Goal: Transaction & Acquisition: Purchase product/service

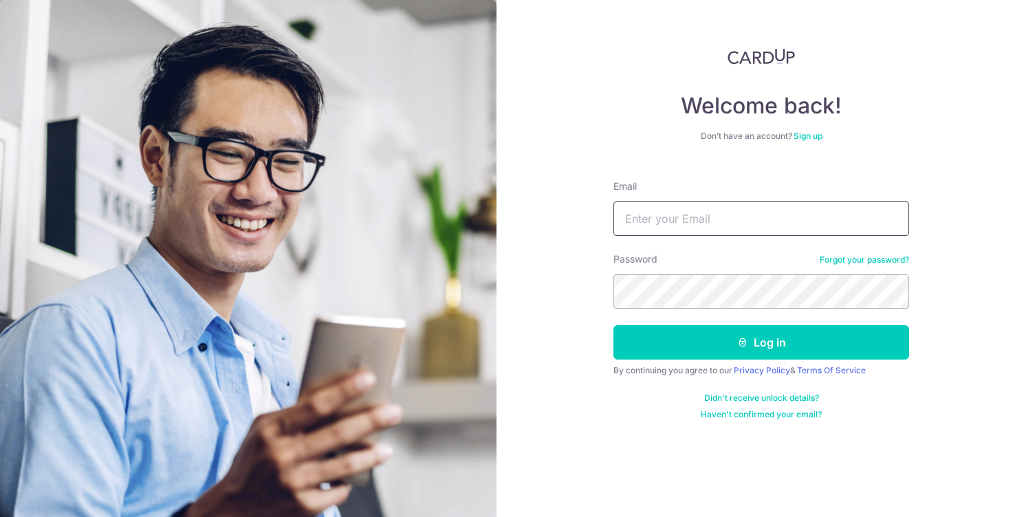
click at [829, 213] on input "Email" at bounding box center [761, 218] width 296 height 34
type input "[EMAIL_ADDRESS][DOMAIN_NAME]"
click at [613, 325] on button "Log in" at bounding box center [761, 342] width 296 height 34
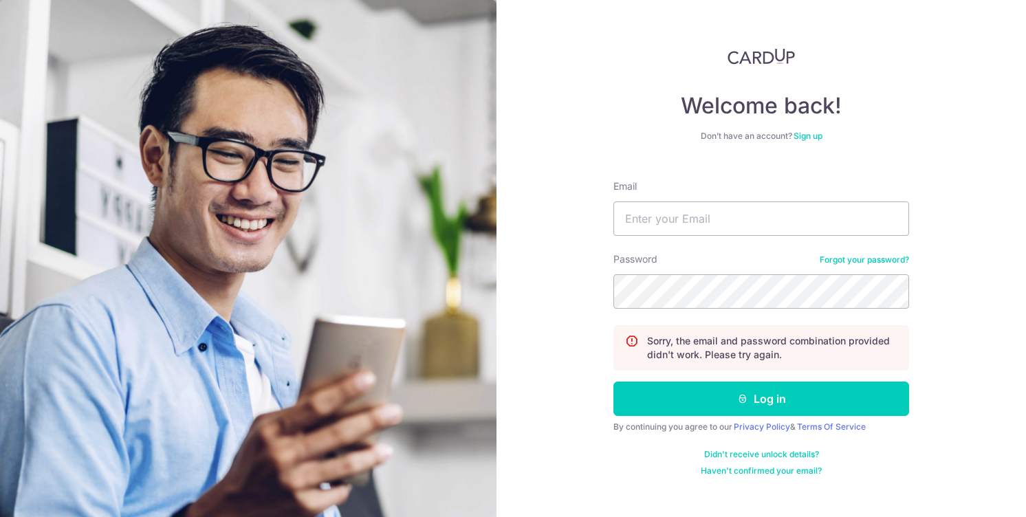
click at [801, 135] on link "Sign up" at bounding box center [808, 136] width 29 height 10
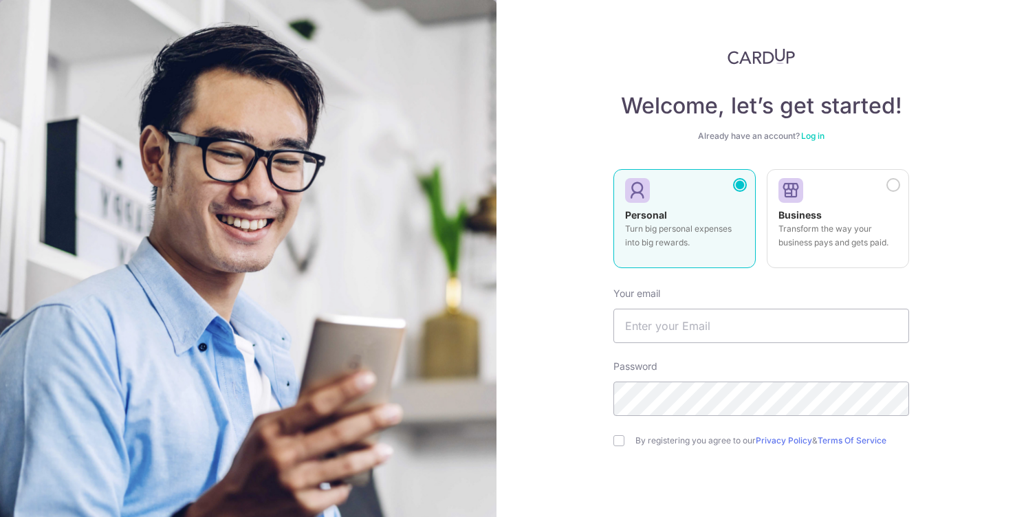
click at [684, 235] on p "Turn big personal expenses into big rewards." at bounding box center [684, 236] width 119 height 28
click at [679, 324] on input "text" at bounding box center [761, 326] width 296 height 34
type input "jasonlimdehua@gmail.com"
click at [622, 440] on input "checkbox" at bounding box center [618, 440] width 11 height 11
checkbox input "true"
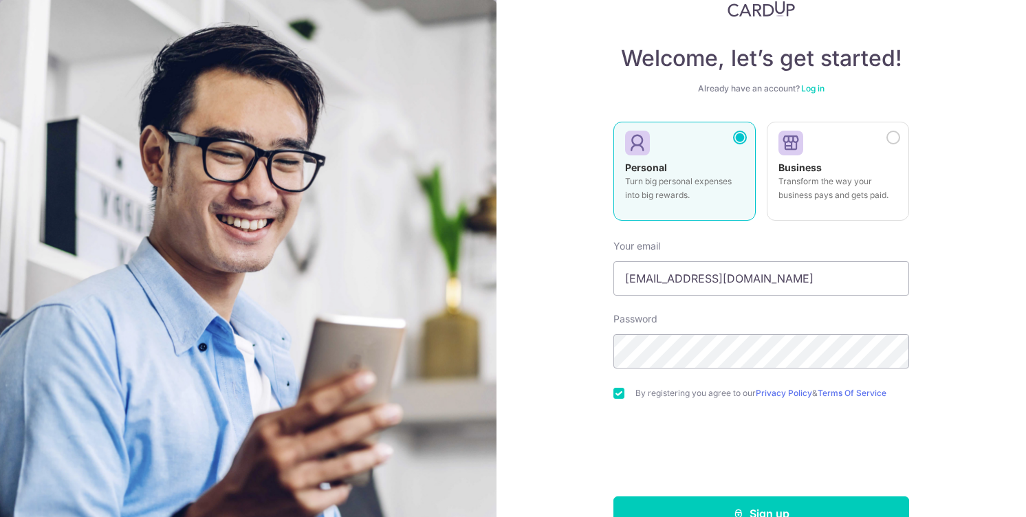
scroll to position [83, 0]
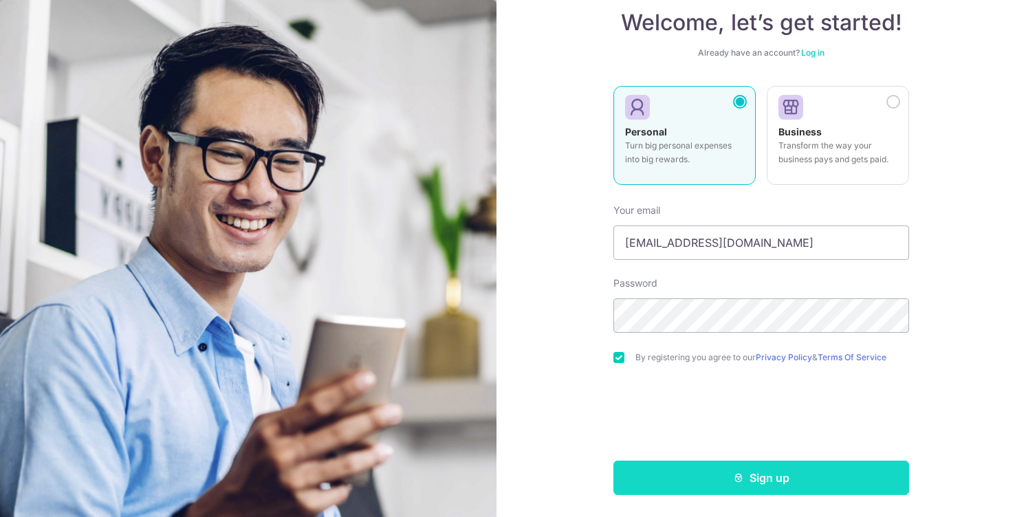
click at [787, 475] on button "Sign up" at bounding box center [761, 478] width 296 height 34
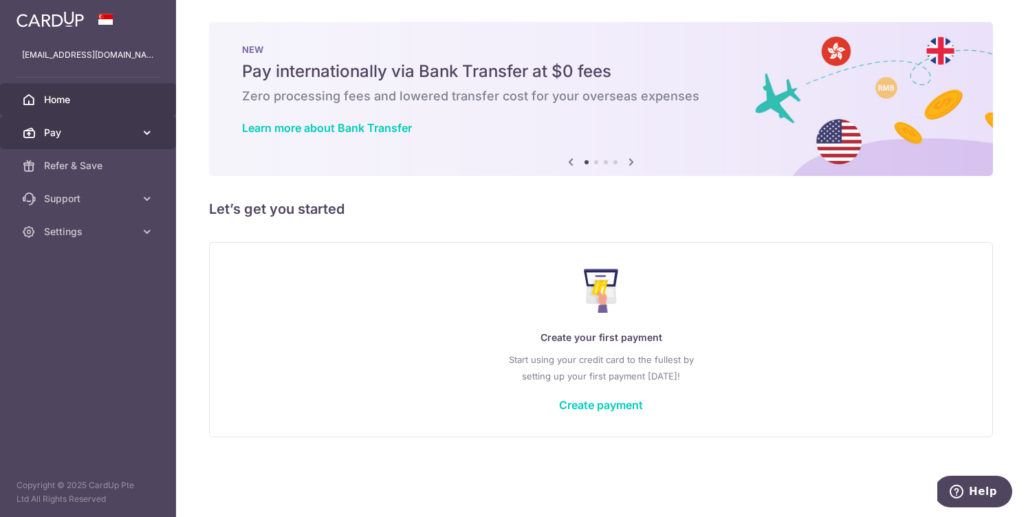
click at [142, 131] on icon at bounding box center [147, 133] width 14 height 14
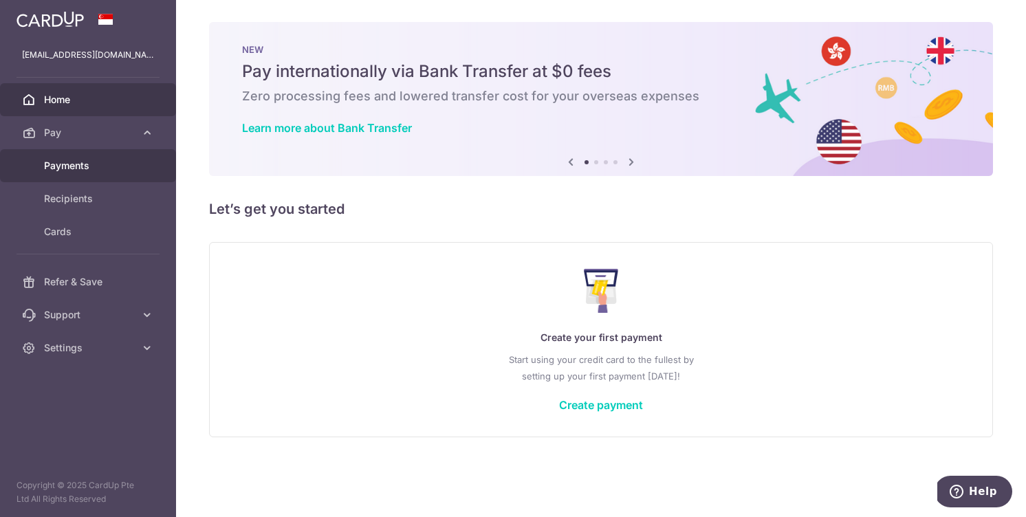
click at [109, 164] on span "Payments" at bounding box center [89, 166] width 91 height 14
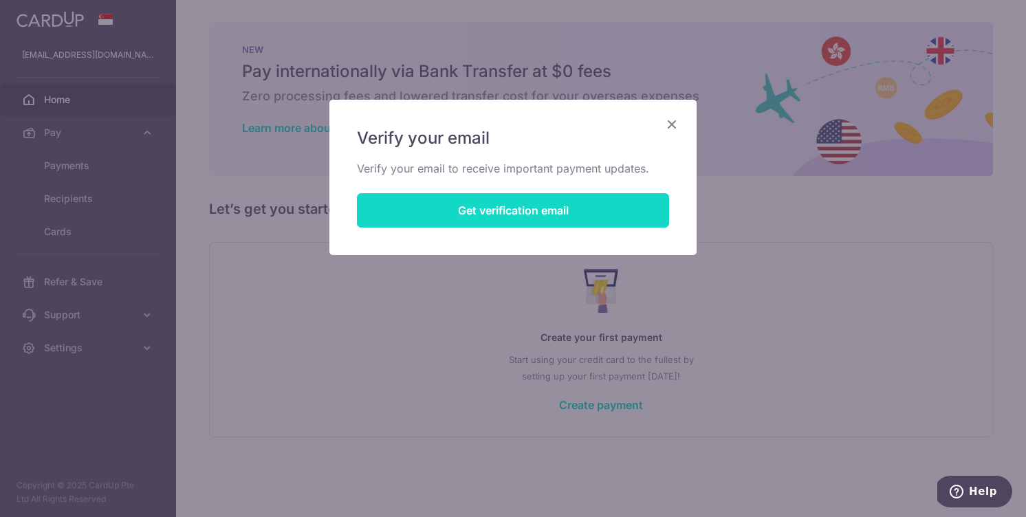
click at [523, 216] on button "Get verification email" at bounding box center [513, 210] width 312 height 34
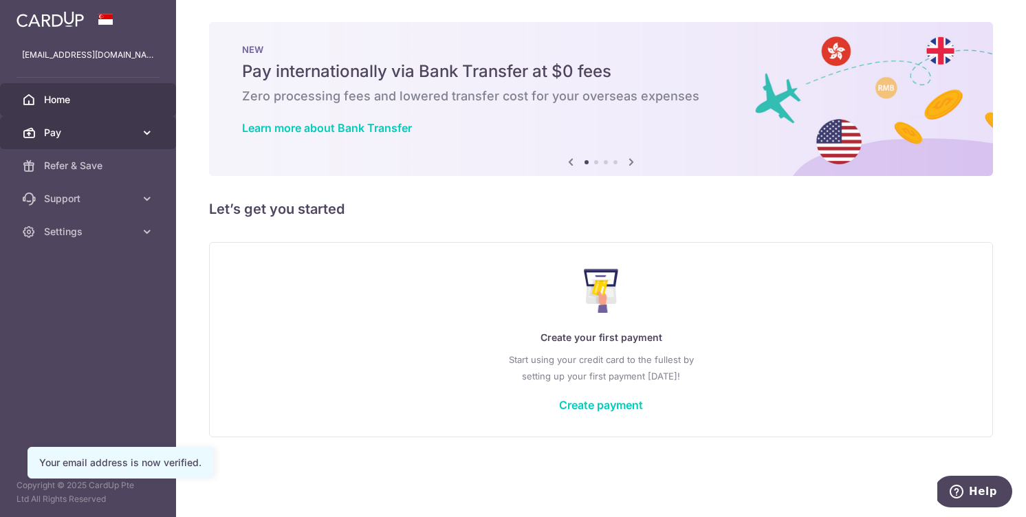
click at [147, 128] on icon at bounding box center [147, 133] width 14 height 14
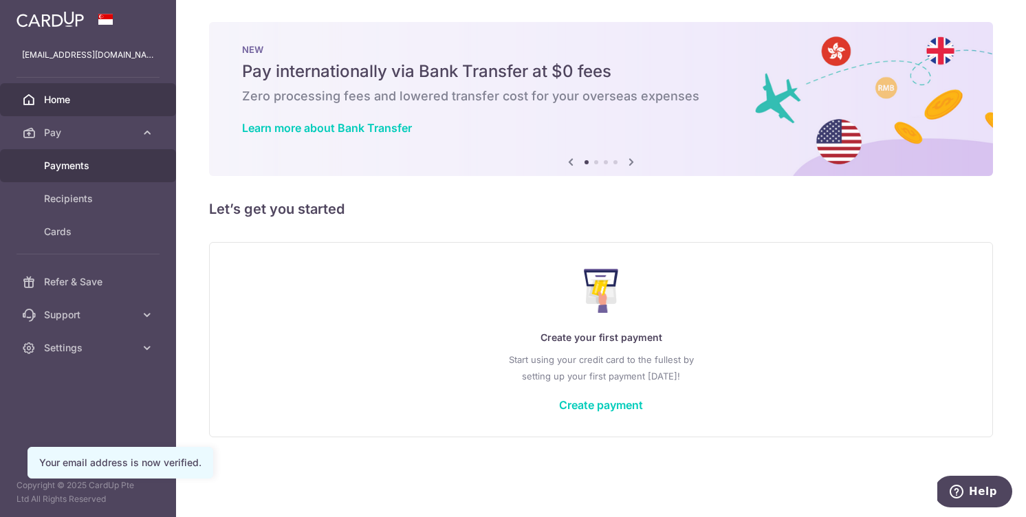
click at [110, 167] on span "Payments" at bounding box center [89, 166] width 91 height 14
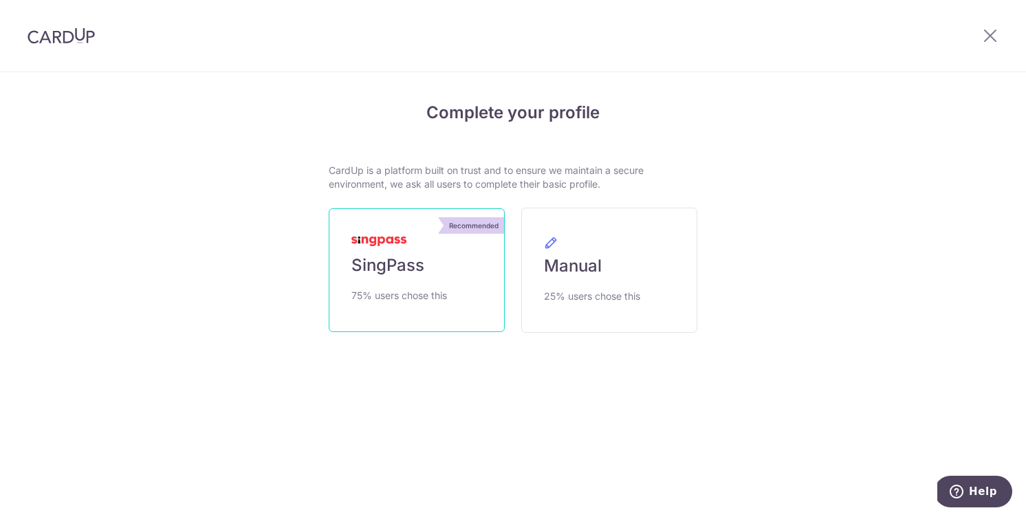
click at [419, 291] on span "75% users chose this" at bounding box center [399, 295] width 96 height 17
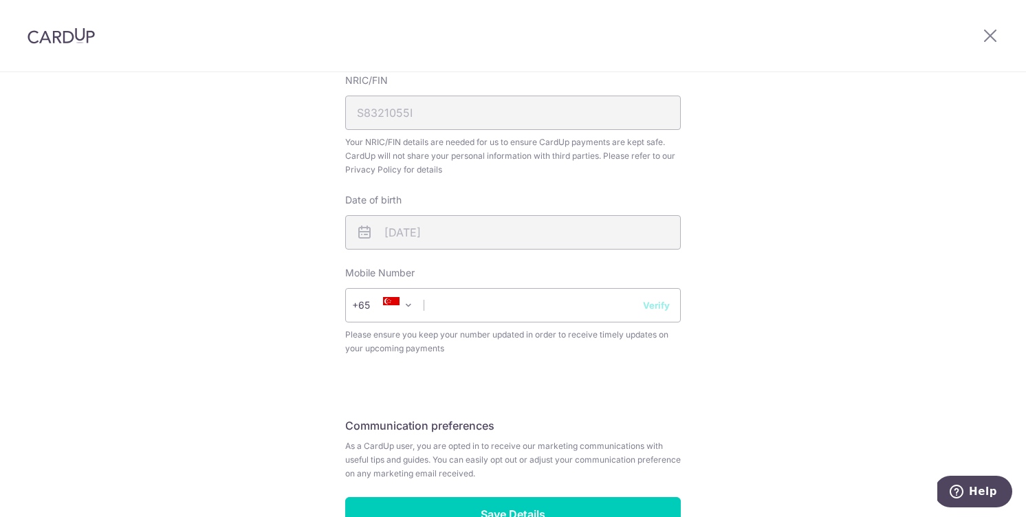
scroll to position [447, 0]
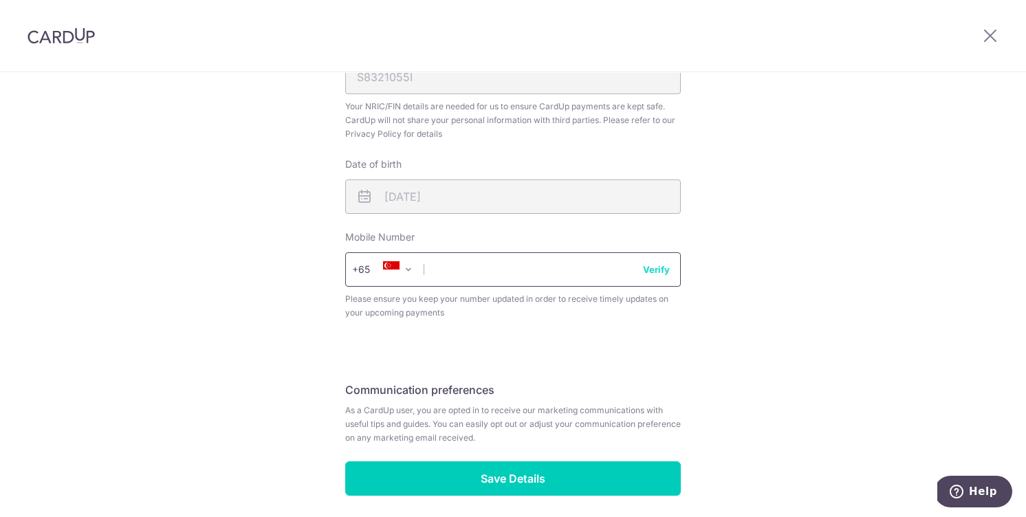
click at [629, 273] on input "text" at bounding box center [513, 269] width 336 height 34
type input "93660036"
click at [666, 274] on button "Verify" at bounding box center [656, 270] width 27 height 14
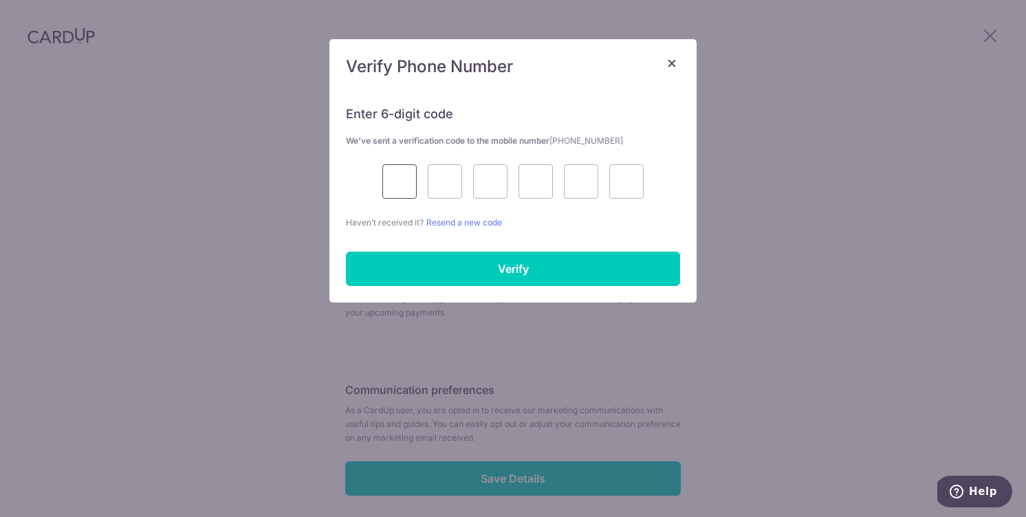
click at [400, 179] on input "text" at bounding box center [399, 181] width 34 height 34
type input "4"
type input "2"
type input "8"
type input "9"
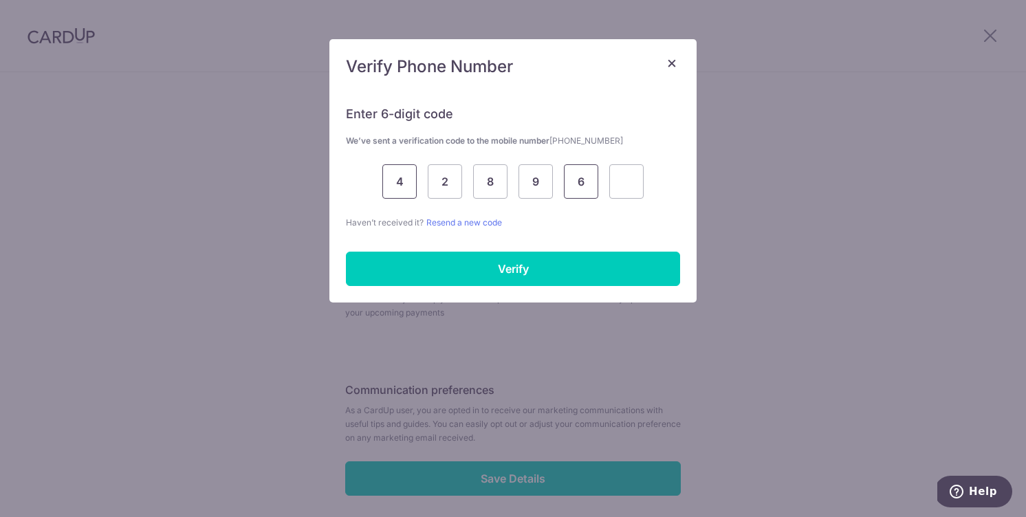
type input "6"
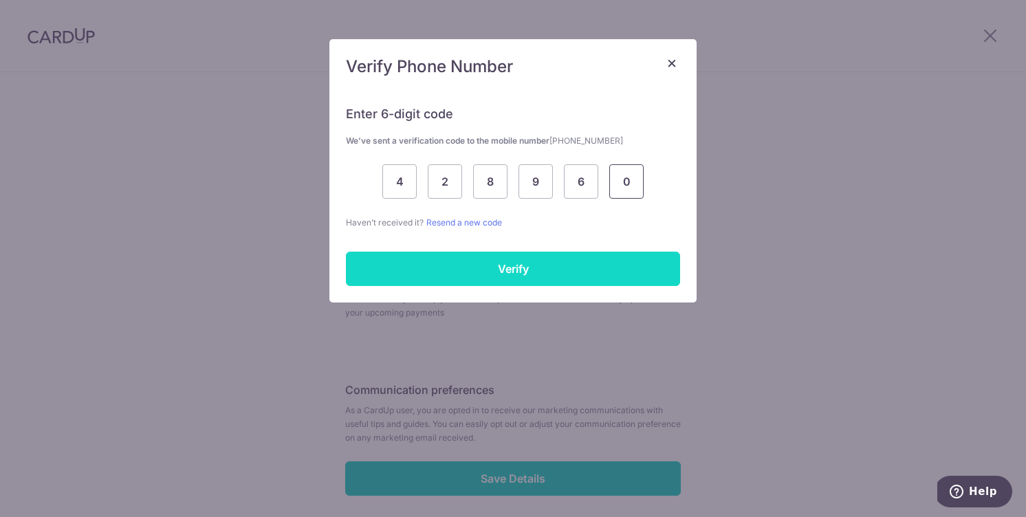
type input "0"
click at [476, 259] on input "Verify" at bounding box center [513, 269] width 334 height 34
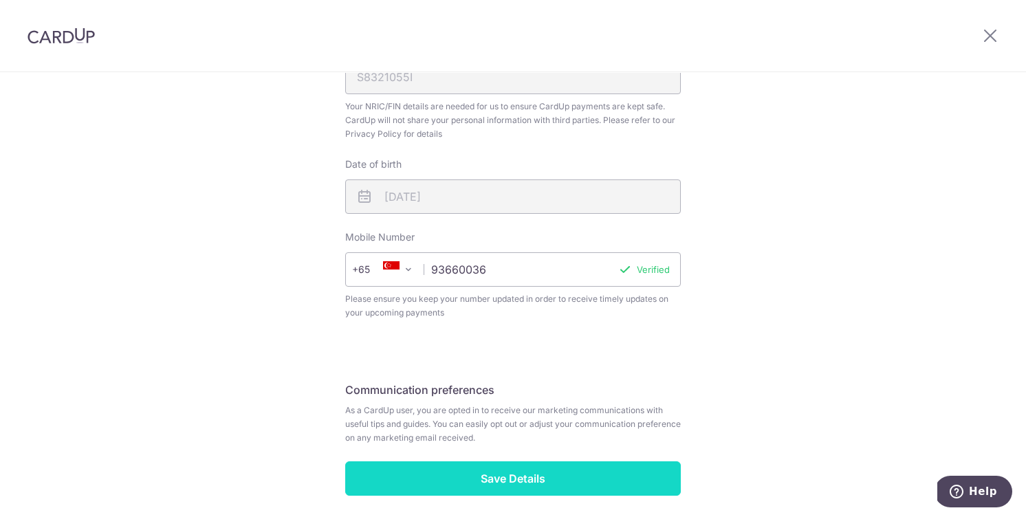
click at [504, 469] on input "Save Details" at bounding box center [513, 478] width 336 height 34
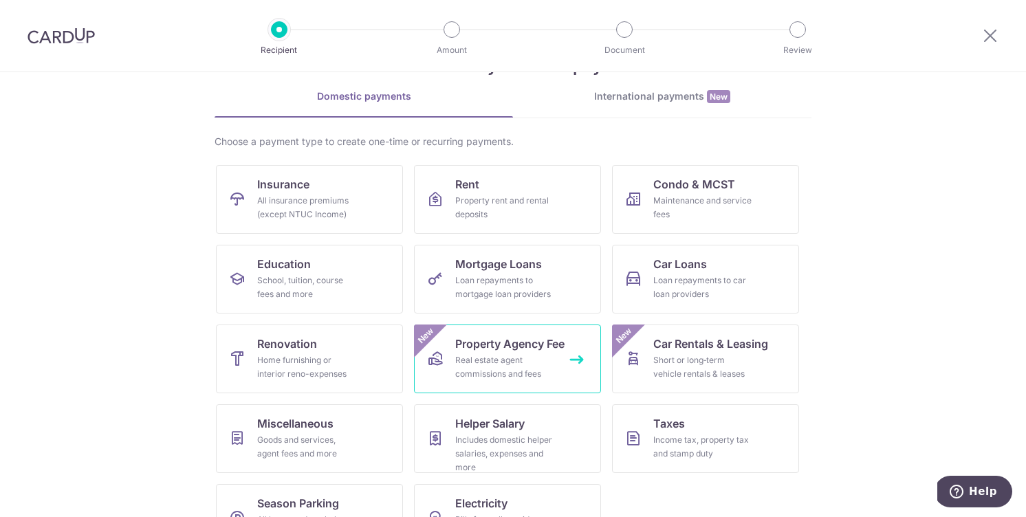
scroll to position [98, 0]
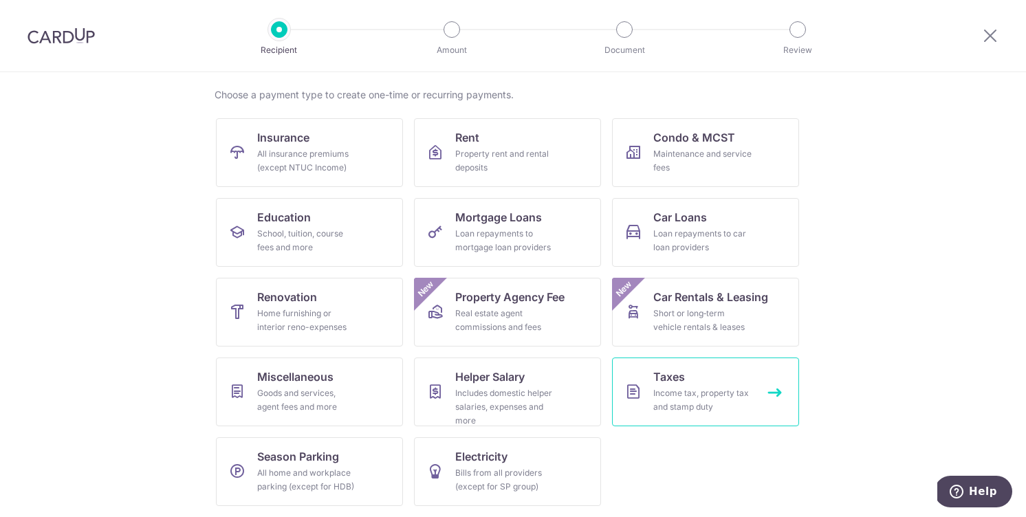
click at [770, 397] on link "Taxes Income tax, property tax and stamp duty" at bounding box center [705, 392] width 187 height 69
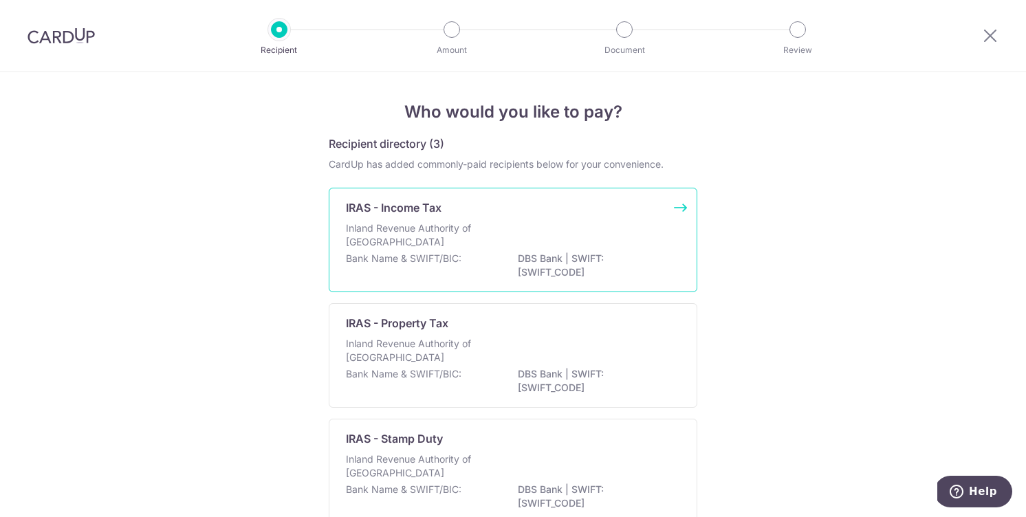
click at [644, 237] on div "Inland Revenue Authority of Singapore" at bounding box center [513, 236] width 334 height 30
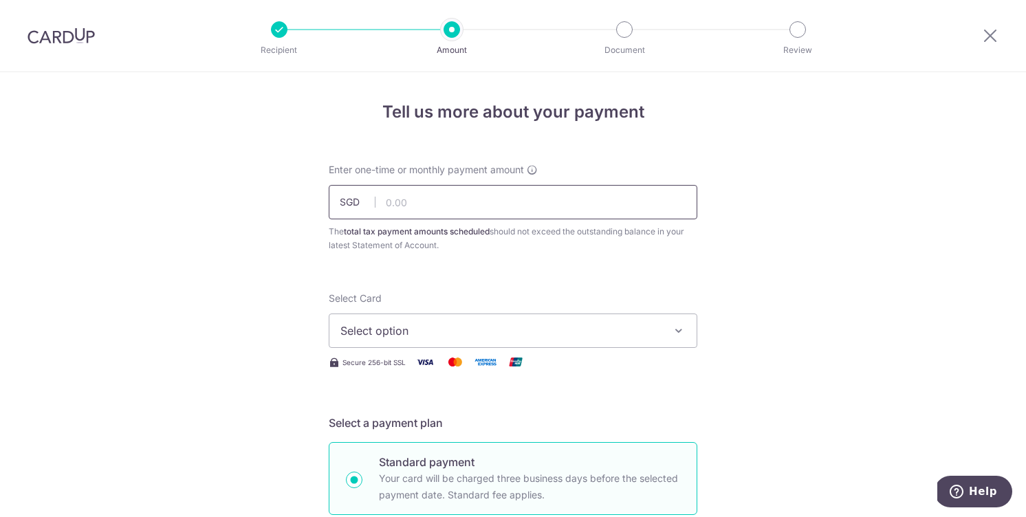
click at [607, 204] on input "text" at bounding box center [513, 202] width 369 height 34
type input "2,000.00"
click at [660, 341] on button "Select option" at bounding box center [513, 331] width 369 height 34
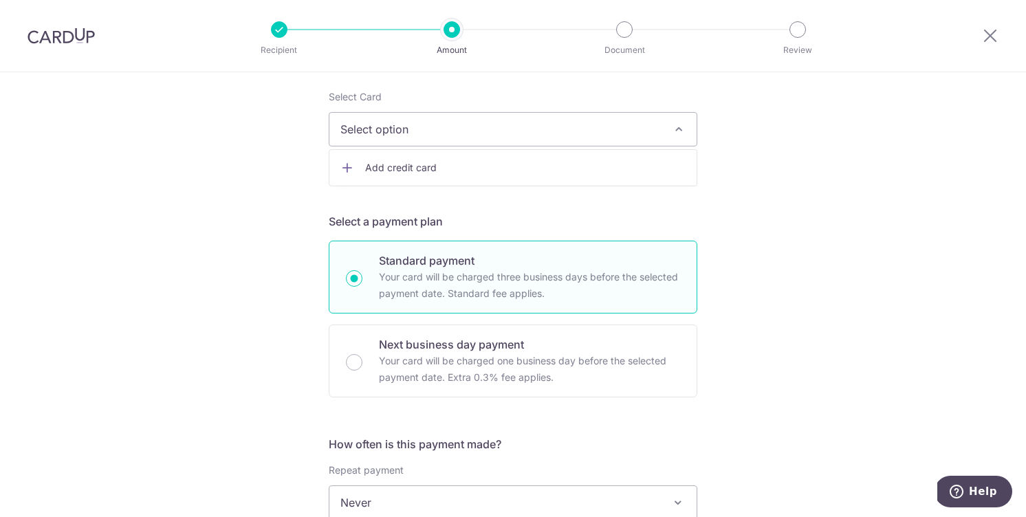
scroll to position [241, 0]
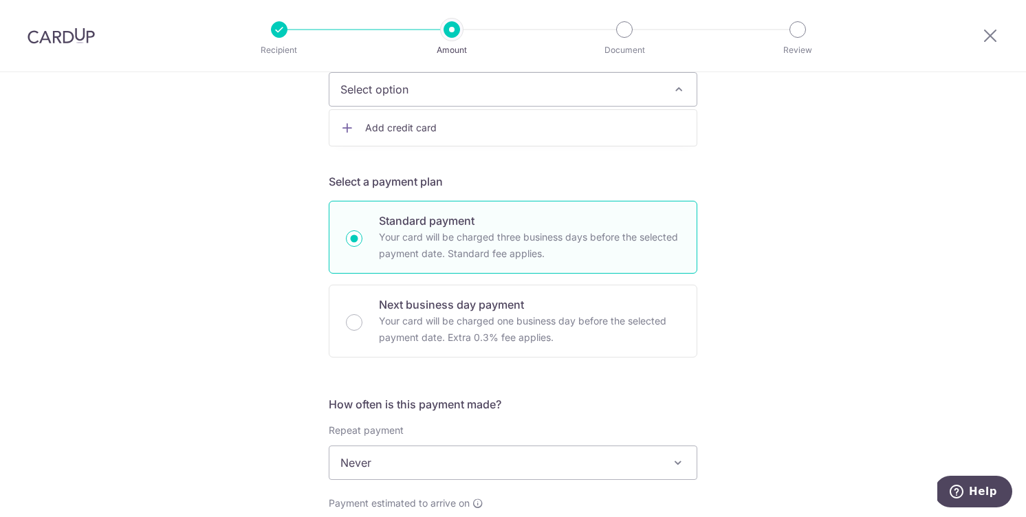
click at [498, 133] on span "Add credit card" at bounding box center [525, 128] width 320 height 14
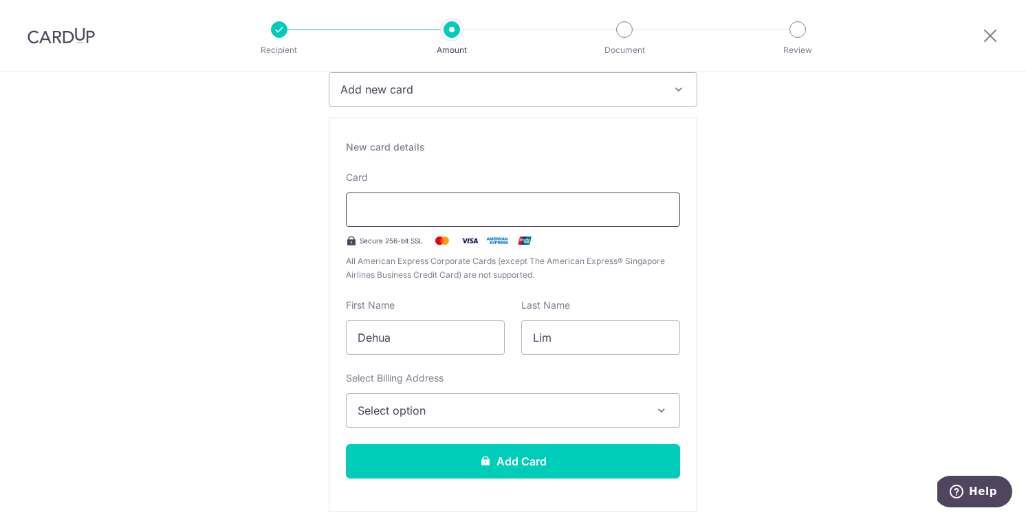
click at [468, 199] on div at bounding box center [513, 210] width 334 height 34
